Goal: Task Accomplishment & Management: Manage account settings

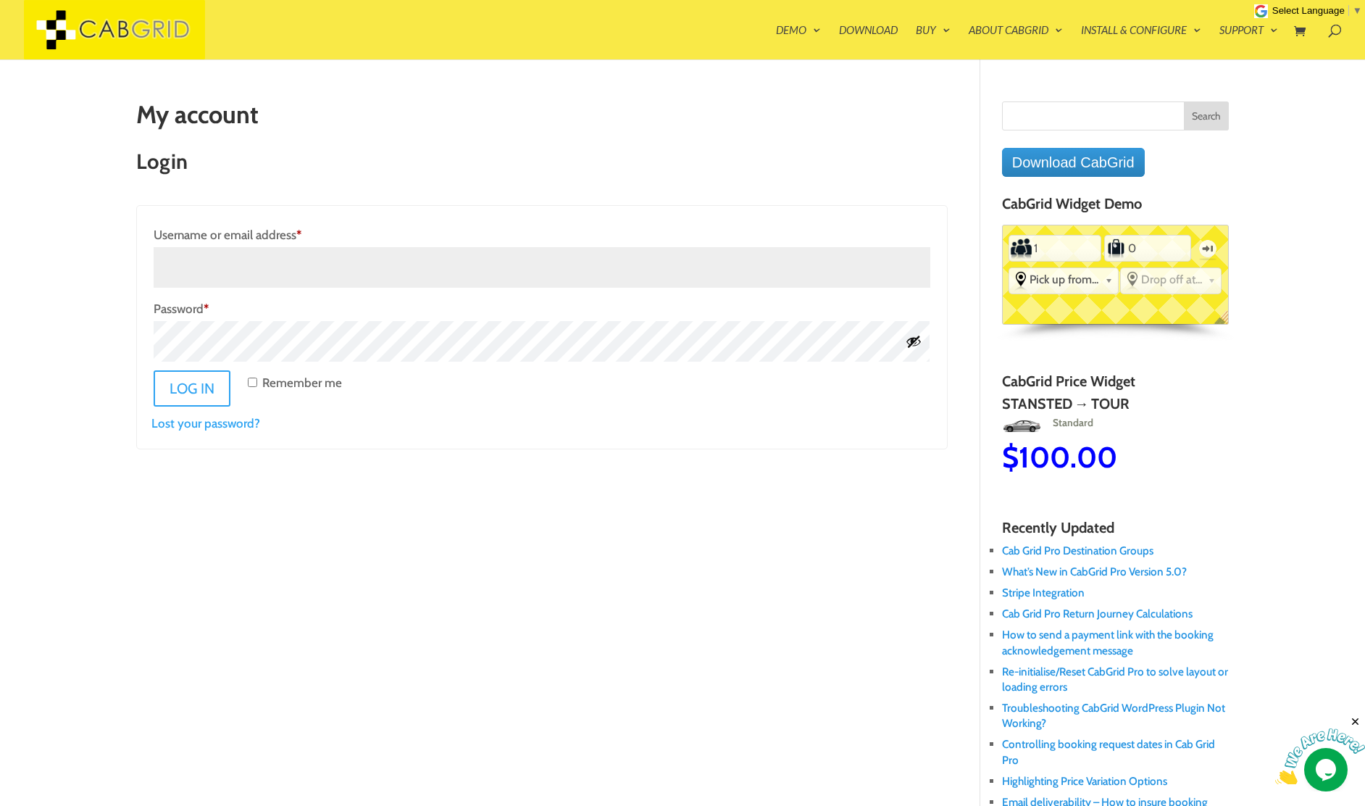
click at [379, 496] on div "My account Login Username or email address * Required Password * Required Remem…" at bounding box center [682, 759] width 1092 height 1317
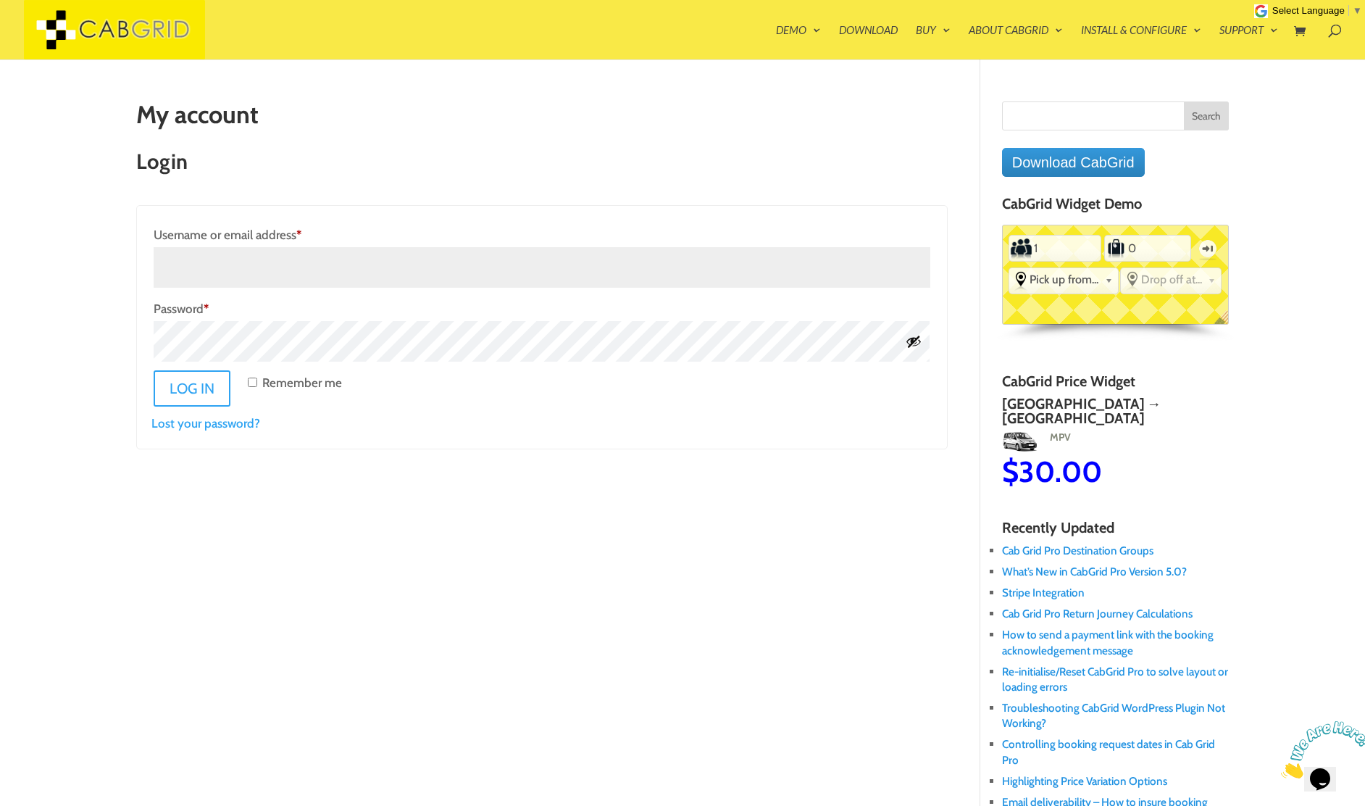
drag, startPoint x: 410, startPoint y: 272, endPoint x: 425, endPoint y: 259, distance: 19.5
click at [411, 272] on input "Username or email address * Required" at bounding box center [542, 267] width 776 height 41
paste input "cgplic.2509021622@tracemail.co.uk"
type input "cgplic.2509021622@tracemail.co.uk"
click at [212, 394] on button "Log in" at bounding box center [199, 388] width 91 height 36
